Goal: Task Accomplishment & Management: Manage account settings

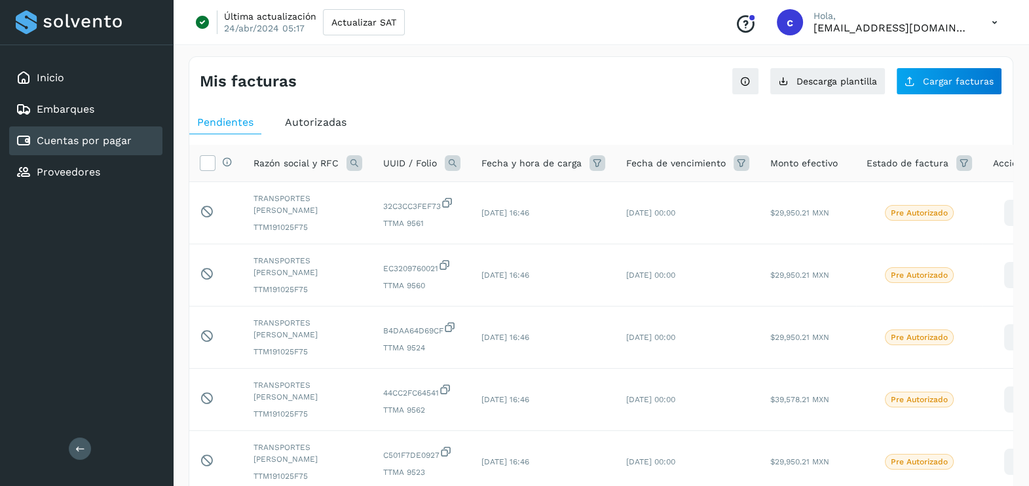
click at [993, 21] on icon at bounding box center [994, 22] width 27 height 27
click at [928, 88] on div "Cerrar sesión" at bounding box center [929, 84] width 156 height 25
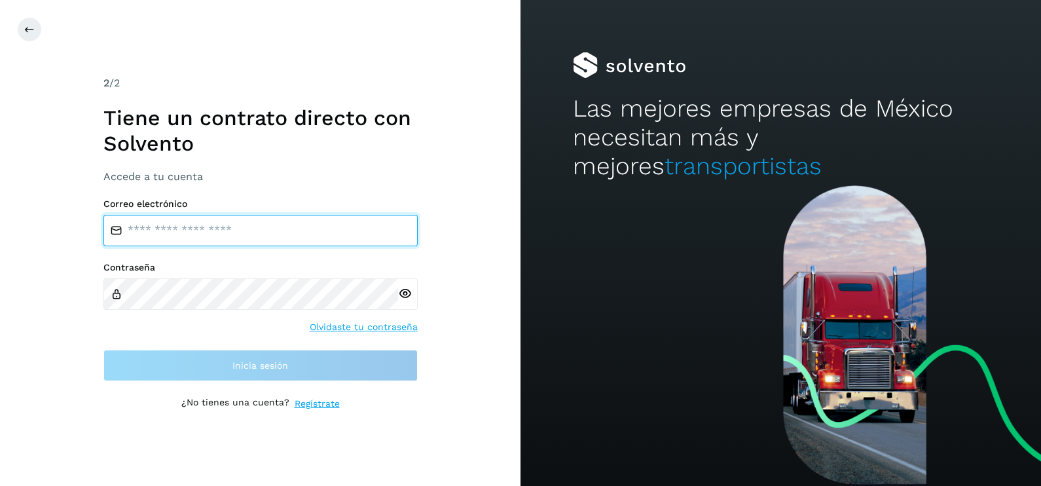
type input "**********"
